Goal: Entertainment & Leisure: Consume media (video, audio)

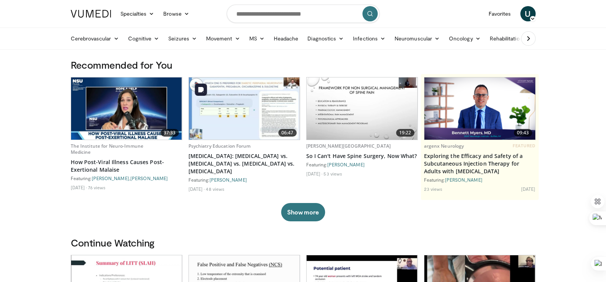
click at [233, 105] on img at bounding box center [244, 109] width 111 height 62
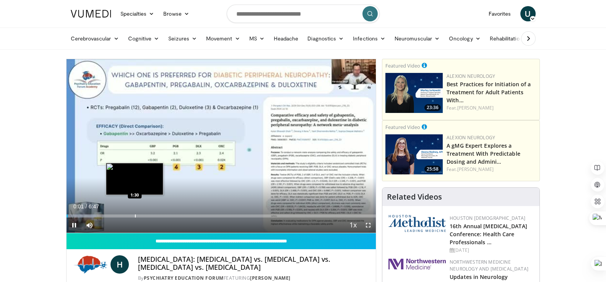
click at [134, 214] on div "Loaded : 9.79% 0:01 1:30" at bounding box center [221, 214] width 310 height 7
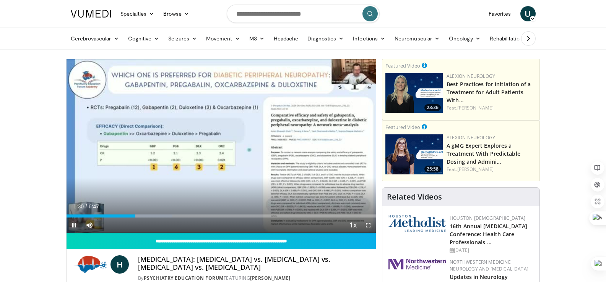
click at [70, 228] on span "Video Player" at bounding box center [73, 225] width 15 height 15
